Goal: Obtain resource: Obtain resource

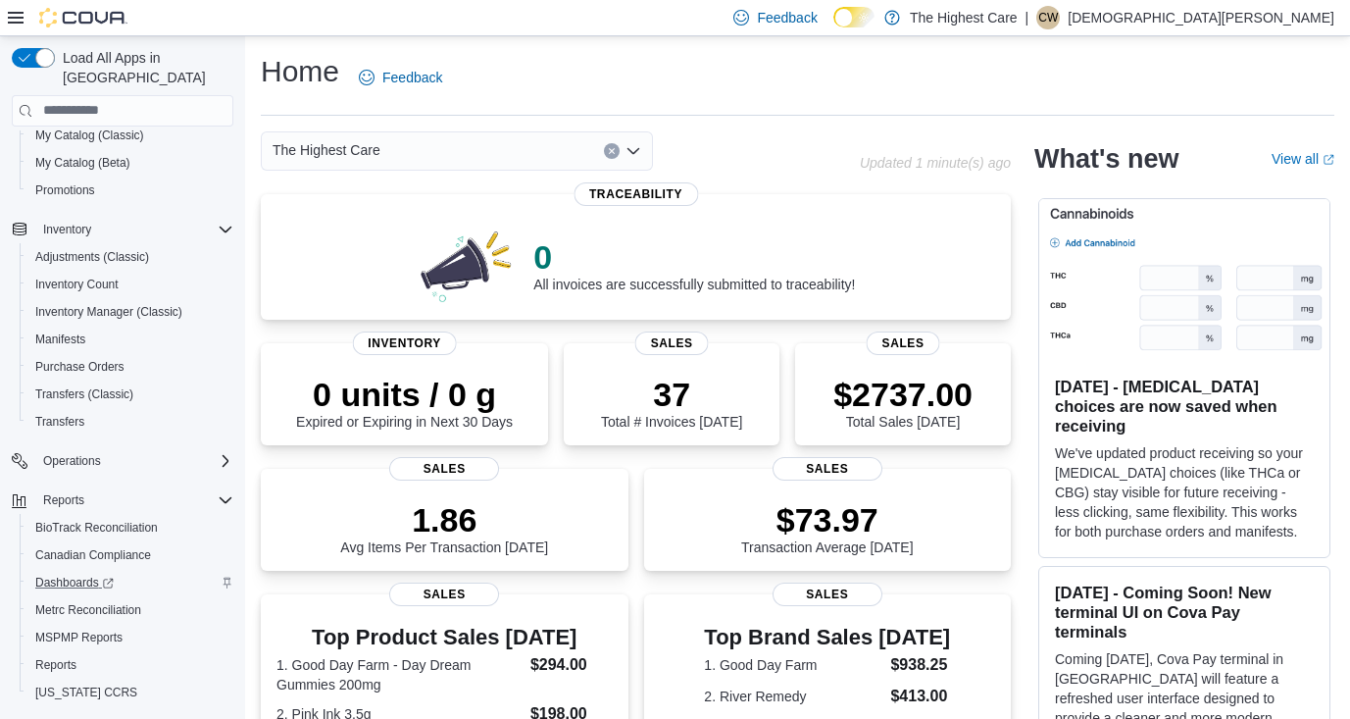
scroll to position [190, 0]
click at [88, 631] on span "MSPMP Reports" at bounding box center [78, 639] width 87 height 16
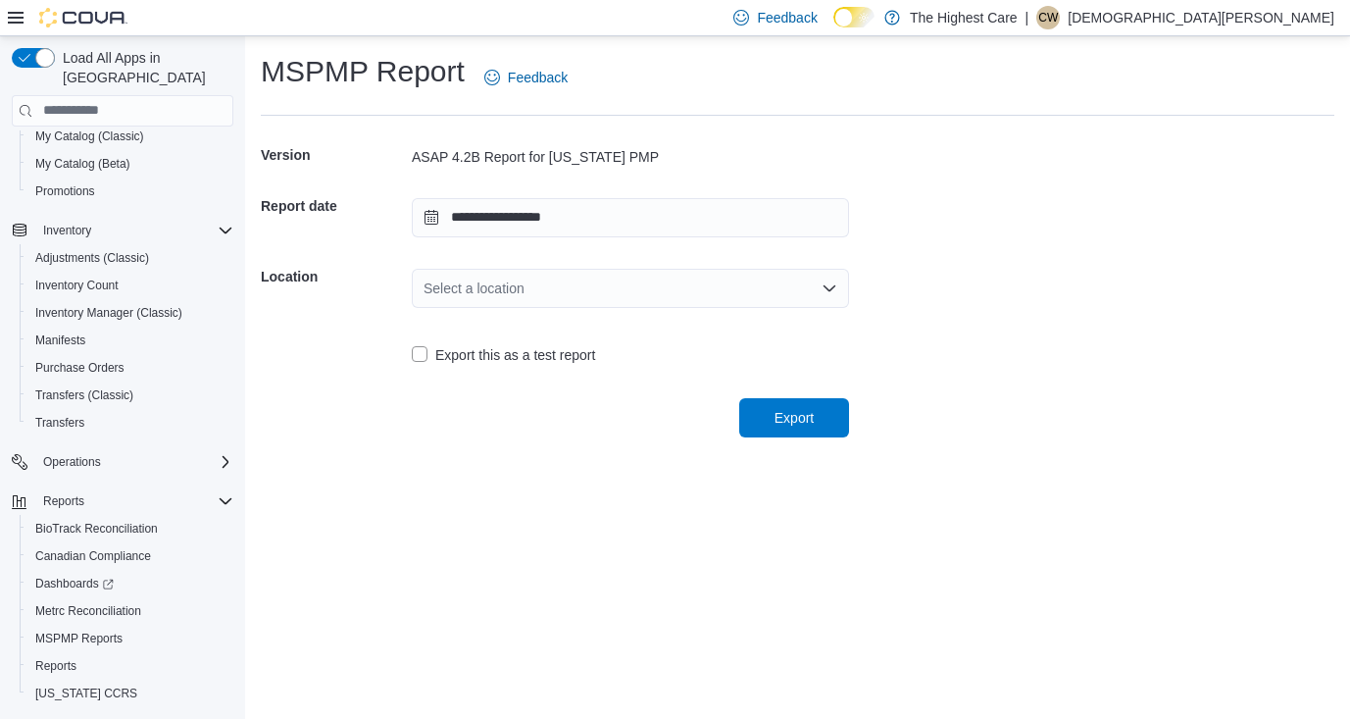
click at [599, 274] on div "Select a location" at bounding box center [630, 288] width 437 height 39
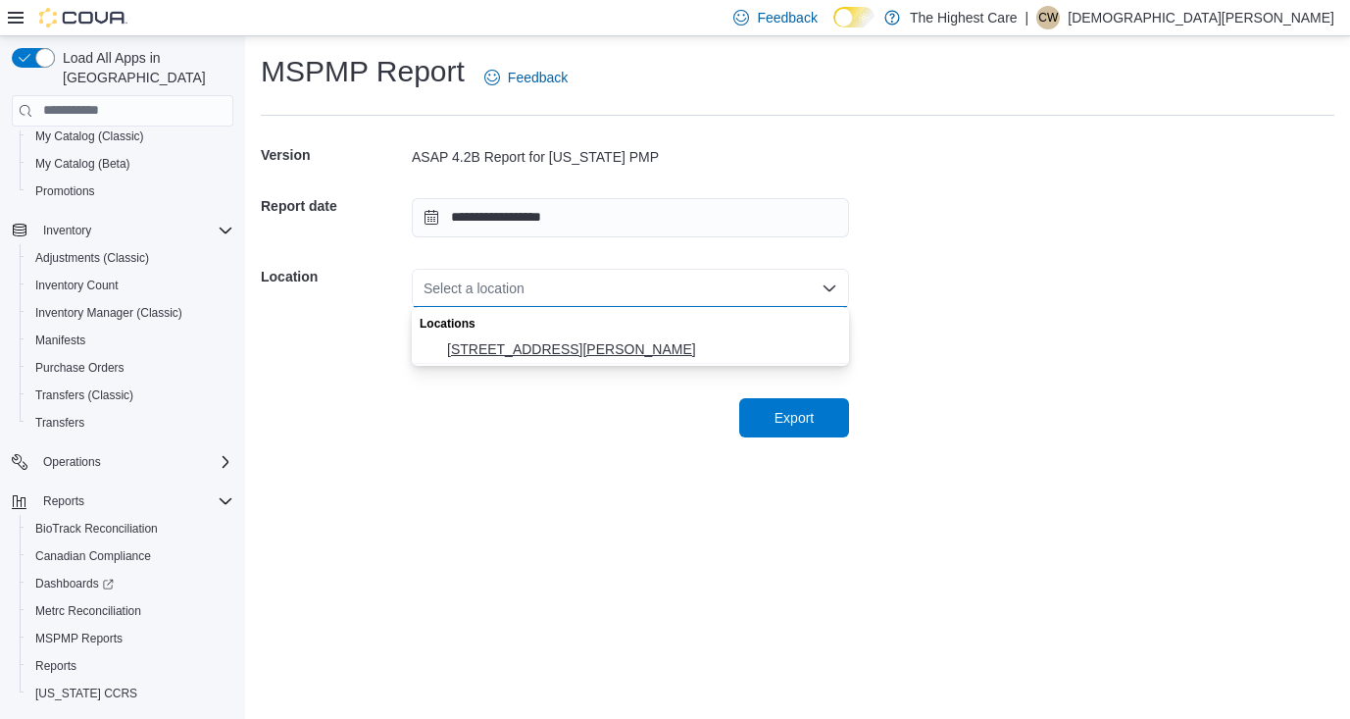
click at [572, 335] on button "[STREET_ADDRESS][PERSON_NAME]" at bounding box center [630, 349] width 437 height 28
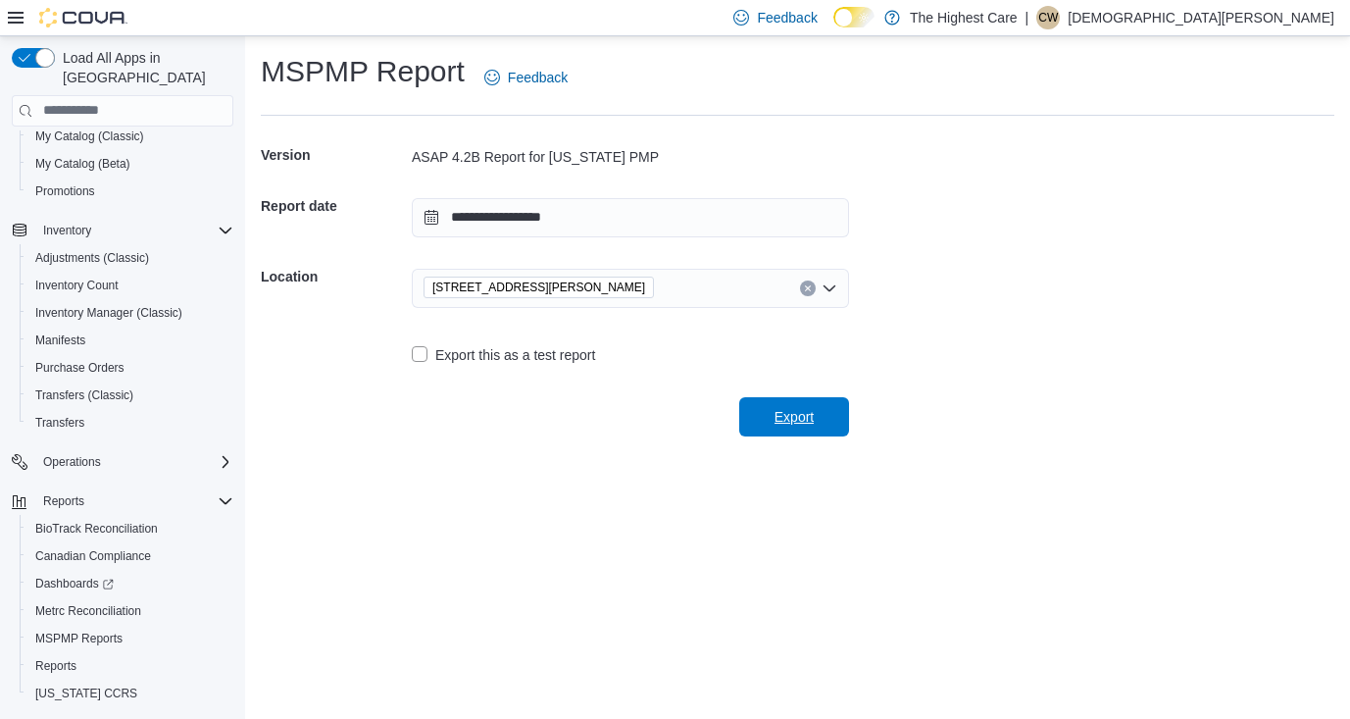
click at [819, 406] on span "Export" at bounding box center [794, 416] width 86 height 39
click at [789, 414] on span "Export" at bounding box center [794, 417] width 39 height 20
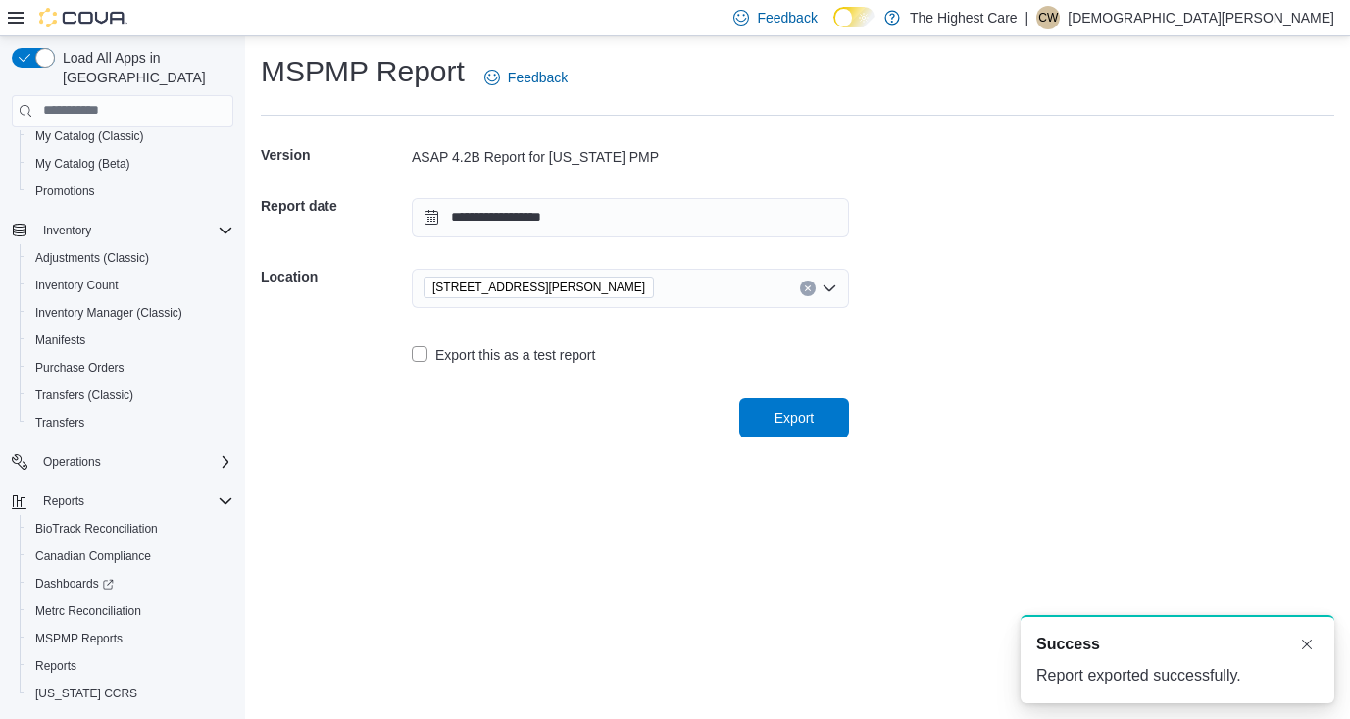
click at [970, 212] on form "**********" at bounding box center [798, 284] width 1074 height 306
